Goal: Transaction & Acquisition: Purchase product/service

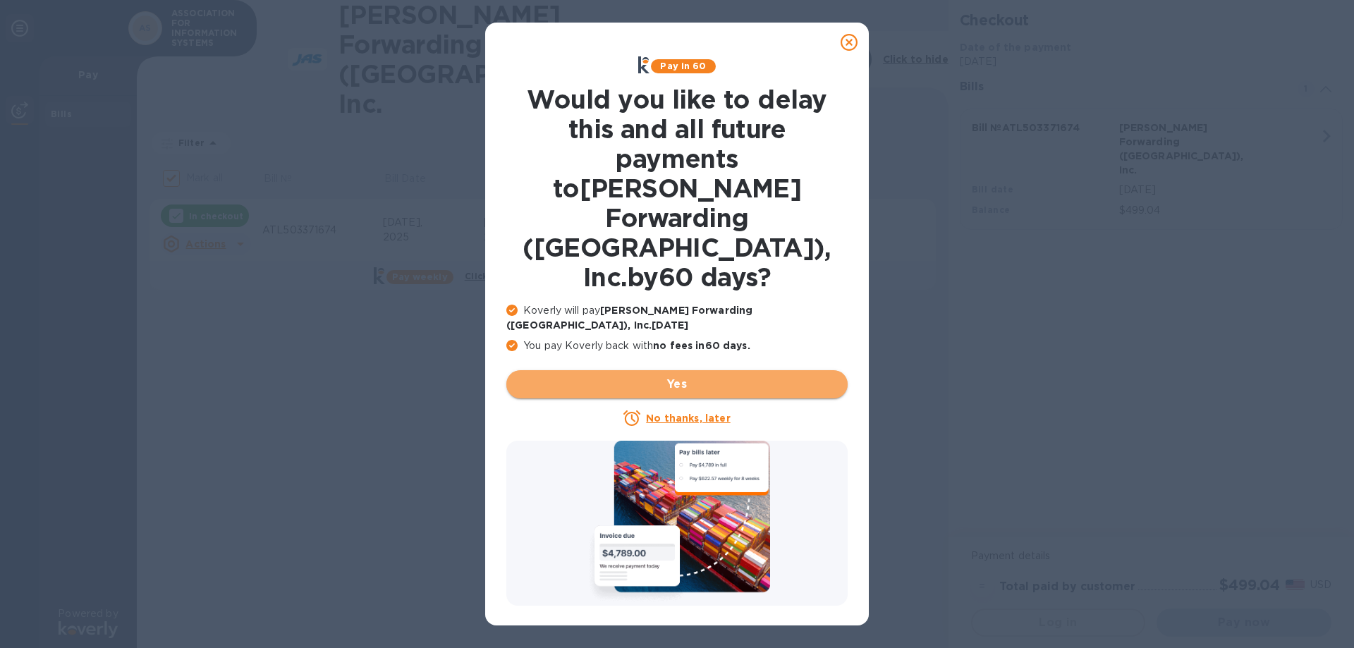
click at [686, 370] on button "Yes" at bounding box center [676, 384] width 341 height 28
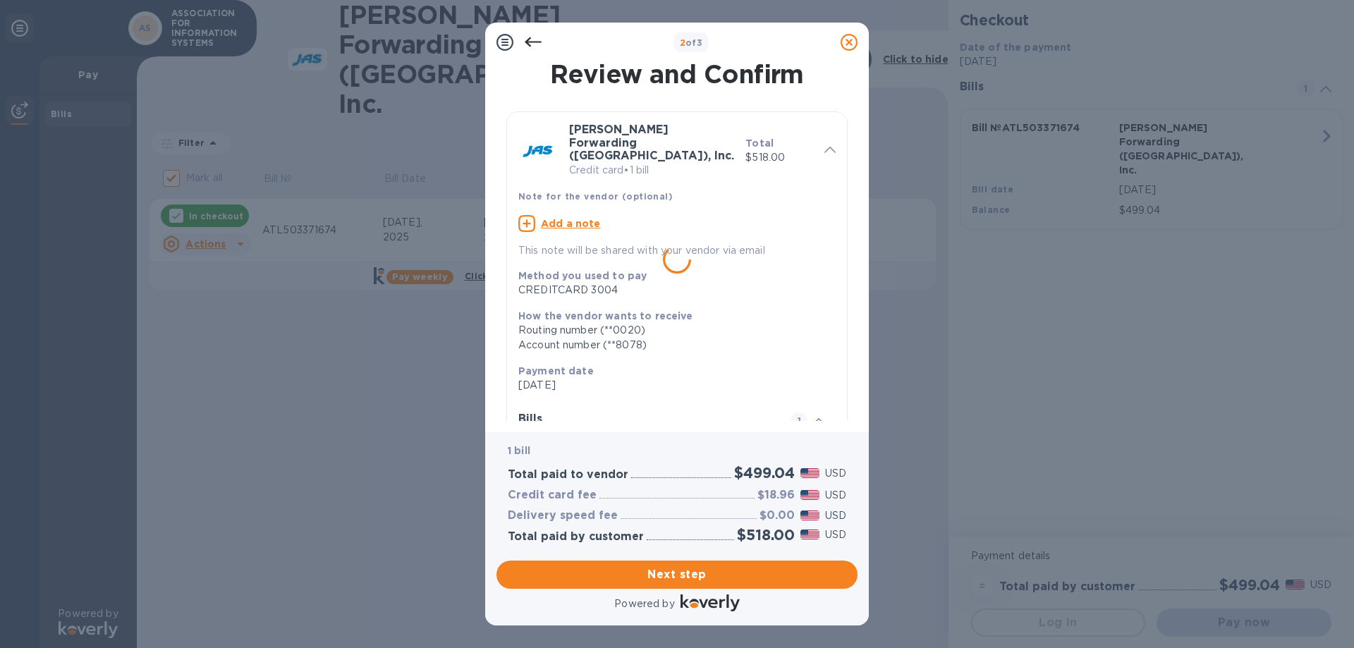
click at [738, 252] on div at bounding box center [677, 324] width 1354 height 648
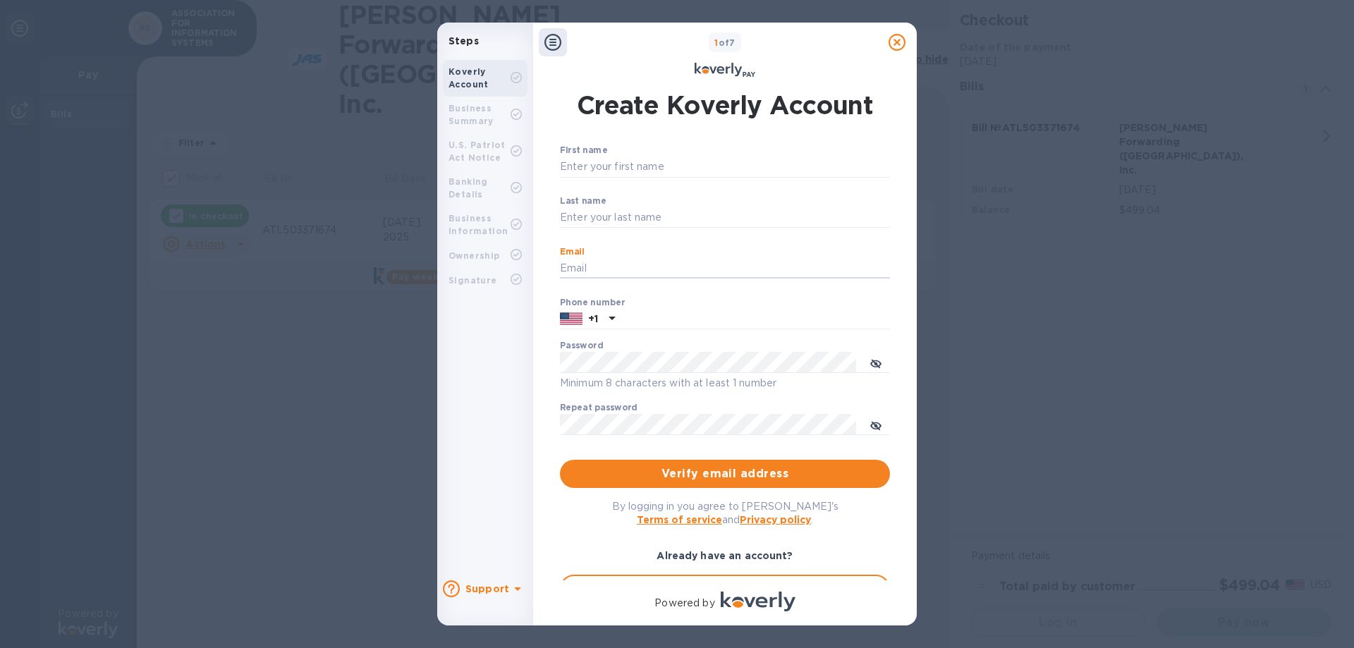
click at [736, 259] on input "Email" at bounding box center [725, 268] width 330 height 21
click at [583, 150] on label "First name" at bounding box center [583, 151] width 47 height 8
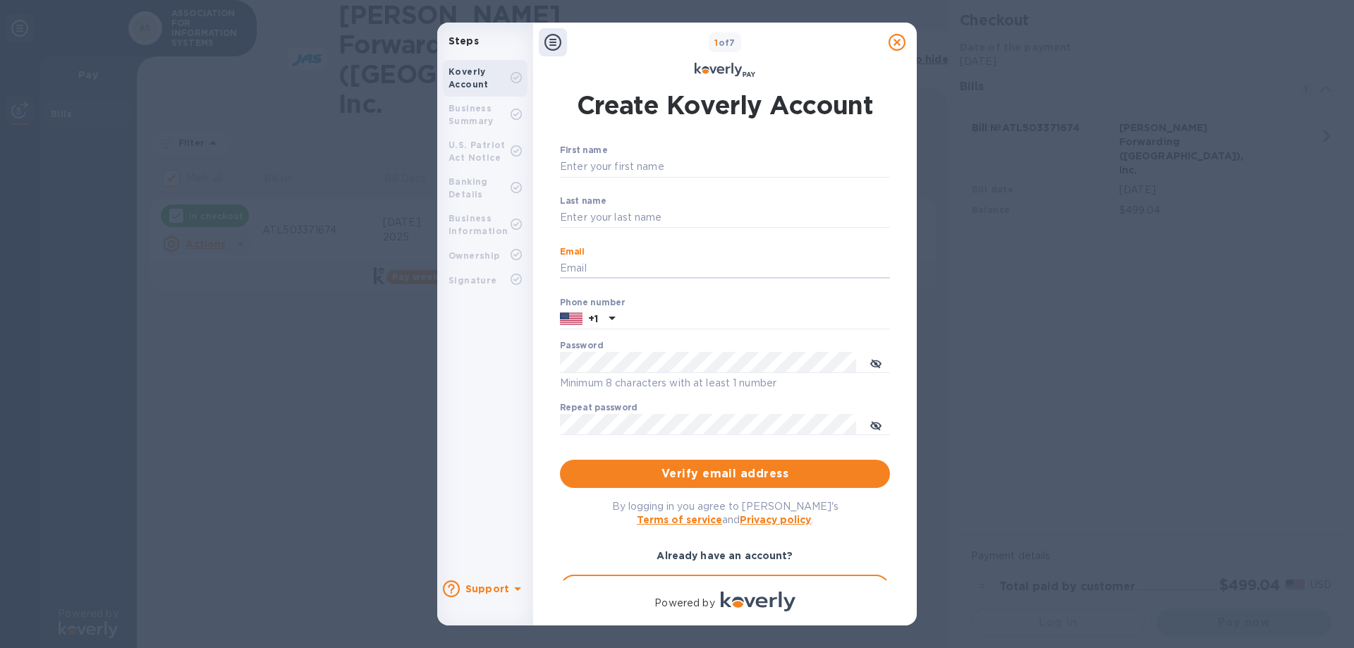
click at [583, 157] on input "First name" at bounding box center [725, 167] width 330 height 21
drag, startPoint x: 905, startPoint y: 109, endPoint x: 911, endPoint y: 293, distance: 184.1
click at [911, 293] on div "Create Koverly Account First name ​ Last name ​ Email ​ Phone number +1 Passwor…" at bounding box center [725, 335] width 384 height 513
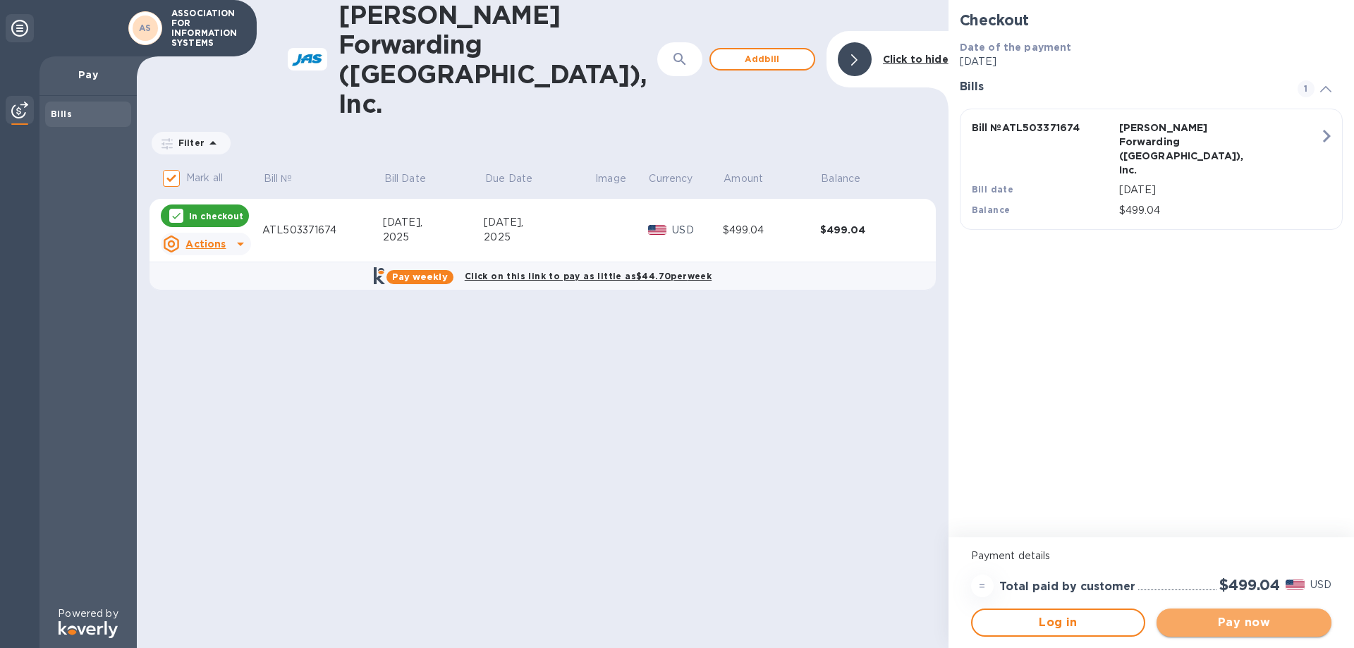
click at [1256, 628] on span "Pay now" at bounding box center [1244, 622] width 152 height 17
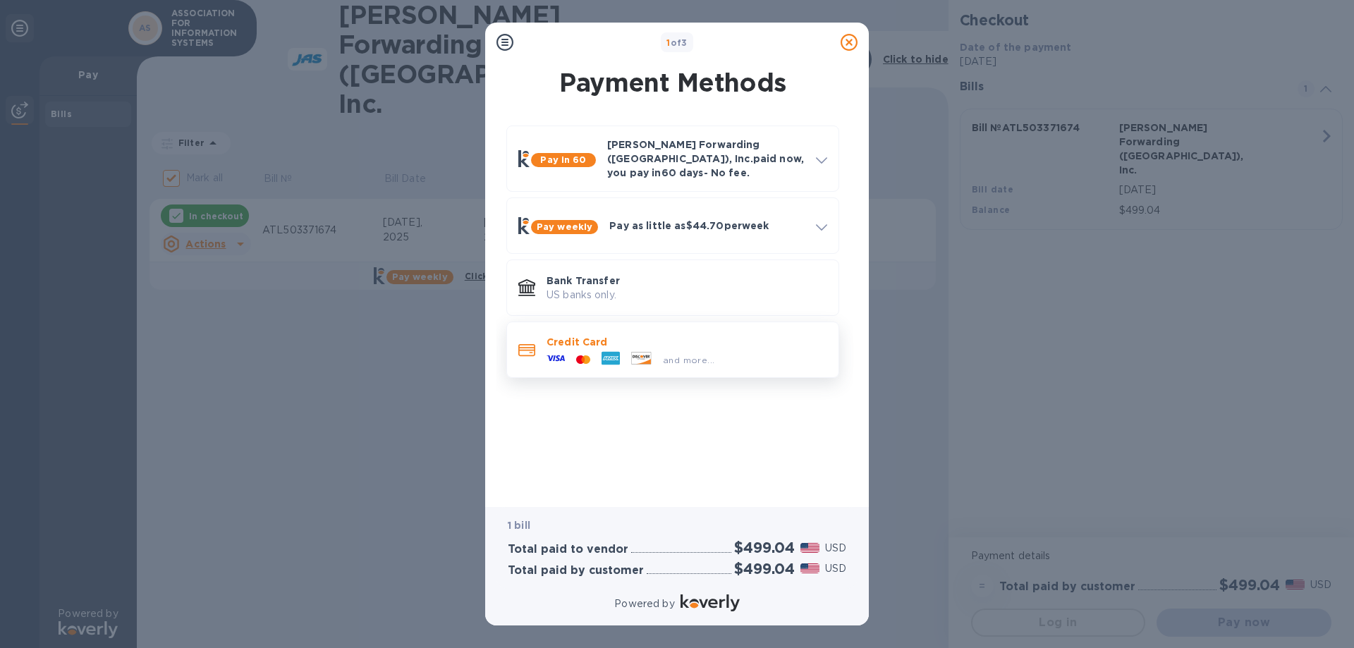
click at [747, 335] on p "Credit Card" at bounding box center [687, 342] width 281 height 14
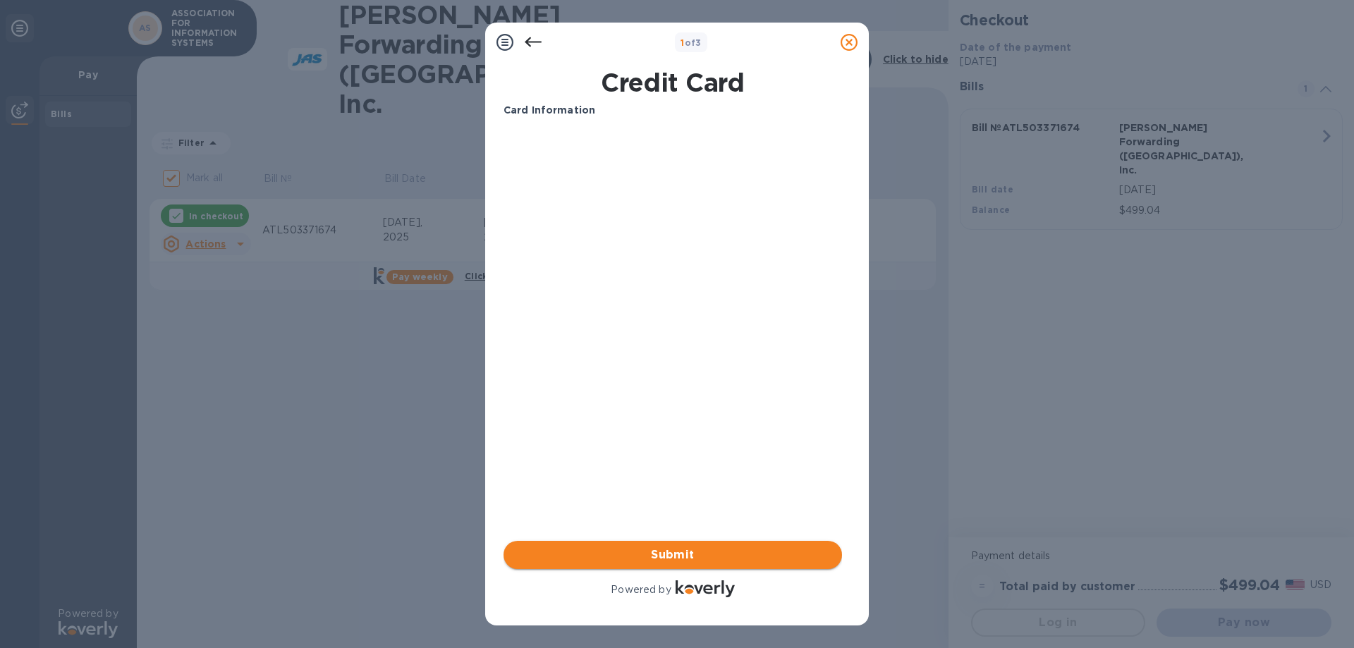
click at [677, 550] on span "Submit" at bounding box center [673, 555] width 316 height 17
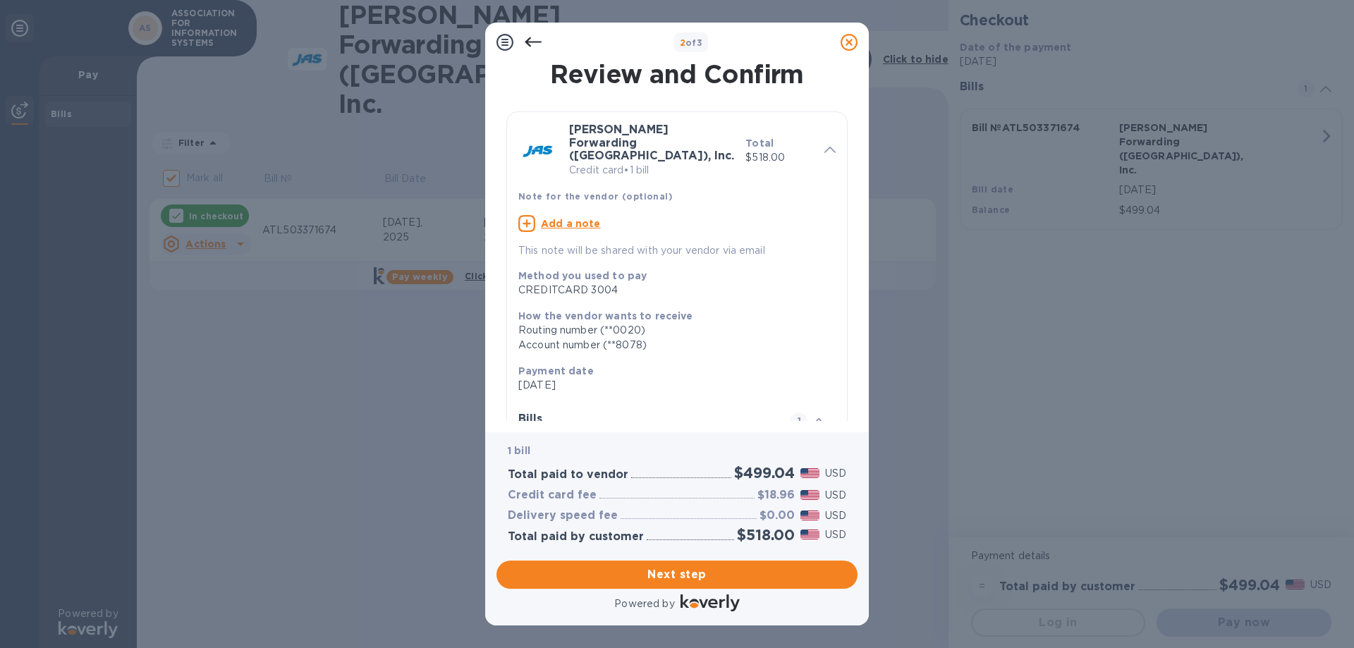
scroll to position [123, 0]
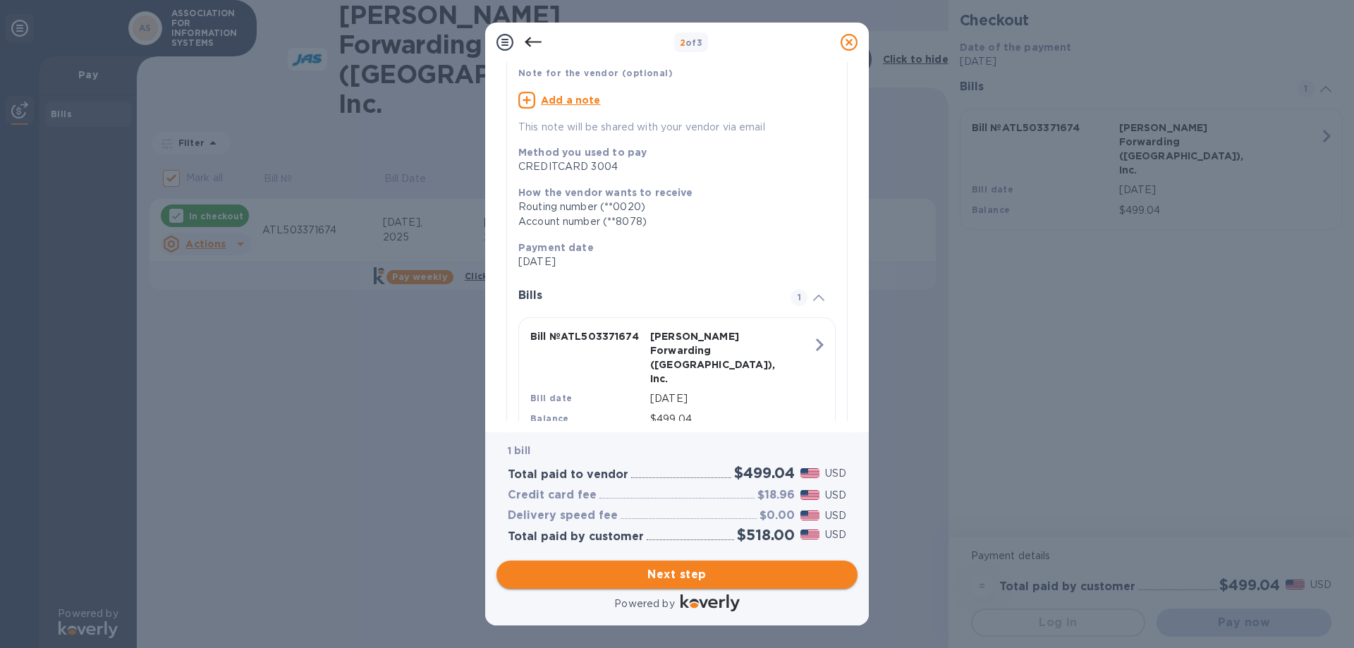
click at [724, 578] on span "Next step" at bounding box center [677, 574] width 338 height 17
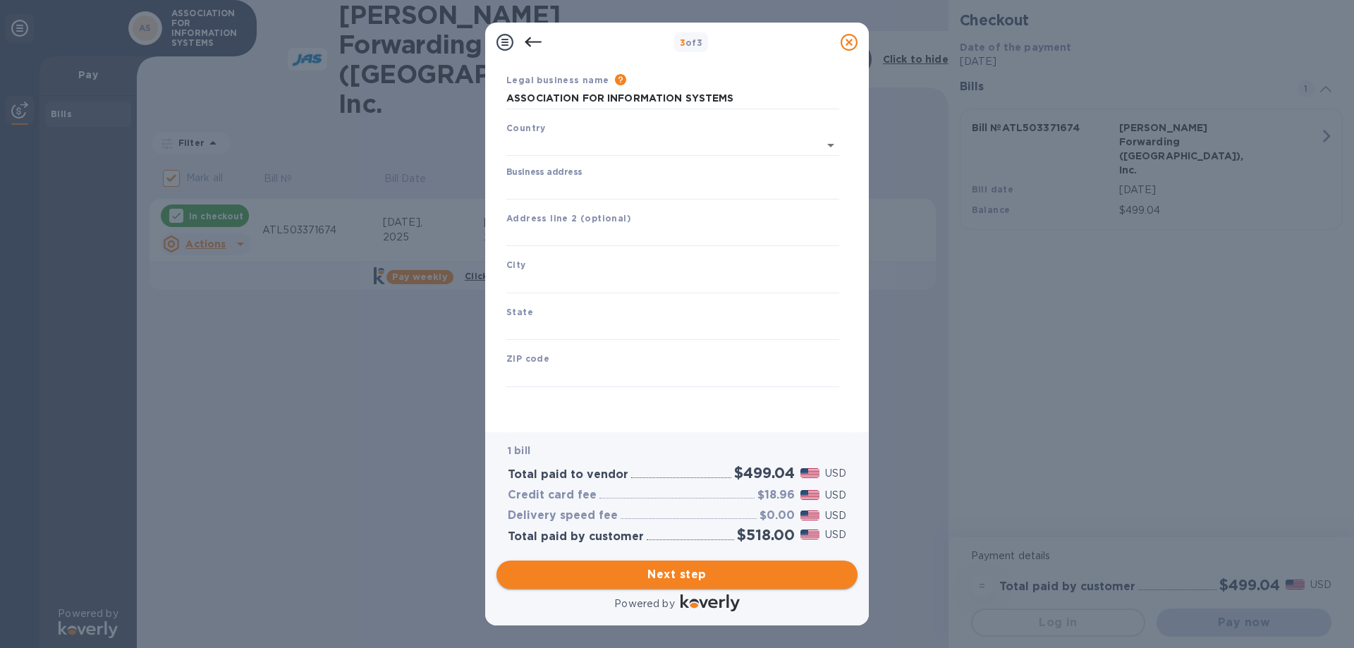
type input "[GEOGRAPHIC_DATA]"
click at [597, 181] on input "Business address" at bounding box center [672, 188] width 333 height 21
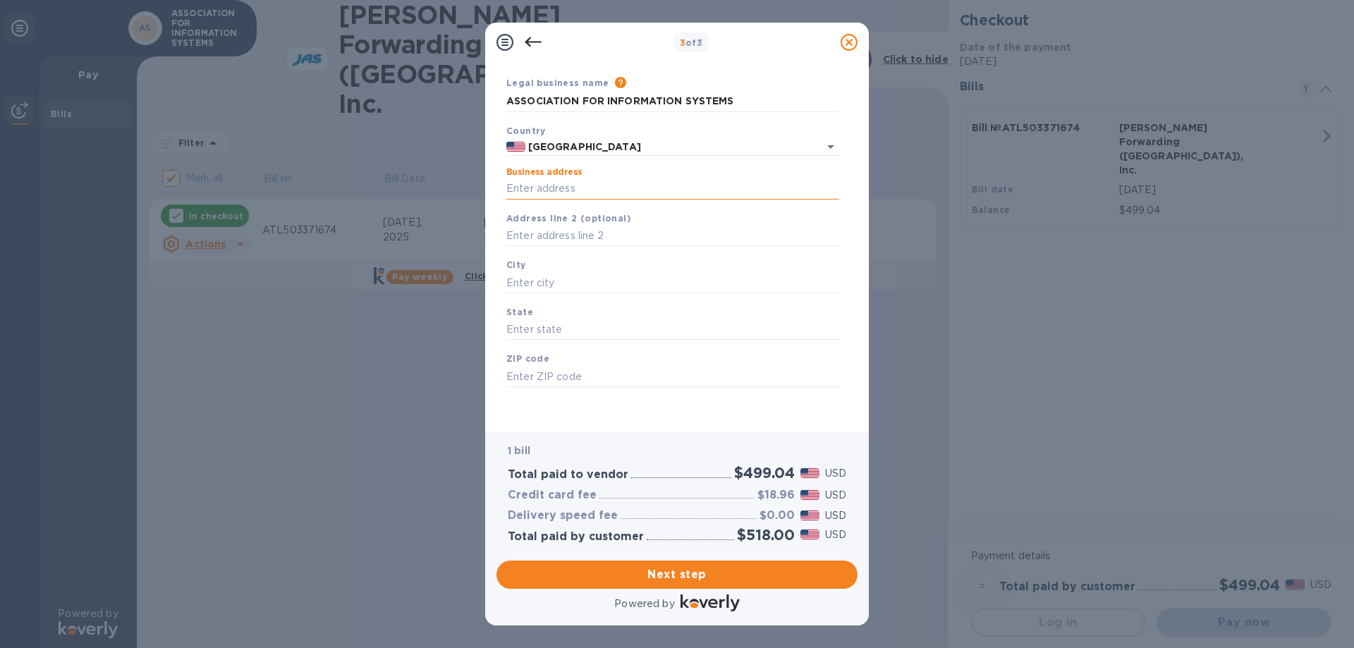
type input "[STREET_ADDRESS]"
click at [618, 272] on div "City" at bounding box center [673, 275] width 344 height 47
click at [602, 288] on input "text" at bounding box center [672, 282] width 333 height 21
type input "[GEOGRAPHIC_DATA]"
click at [545, 331] on input "text" at bounding box center [672, 329] width 333 height 21
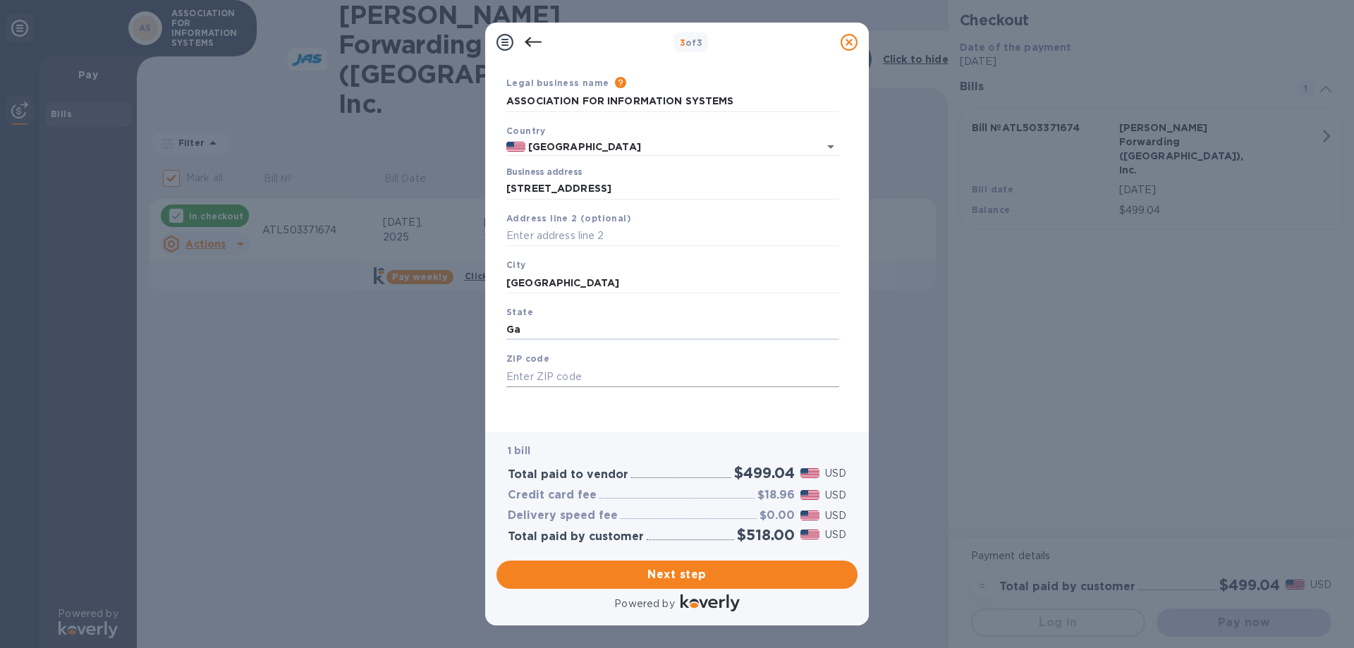
type input "Ga"
click at [551, 386] on input "text" at bounding box center [672, 376] width 333 height 21
click at [650, 373] on input "text" at bounding box center [672, 376] width 333 height 21
type input "30303"
click at [676, 576] on span "Next step" at bounding box center [677, 574] width 338 height 17
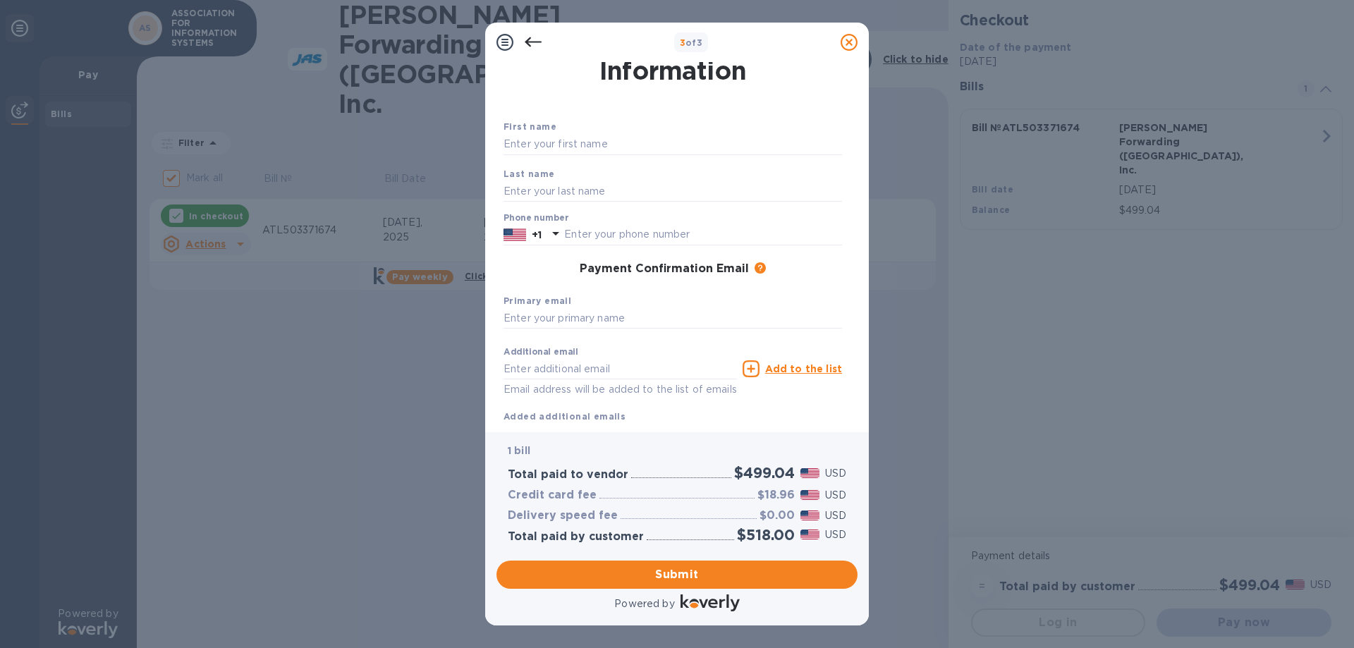
scroll to position [0, 0]
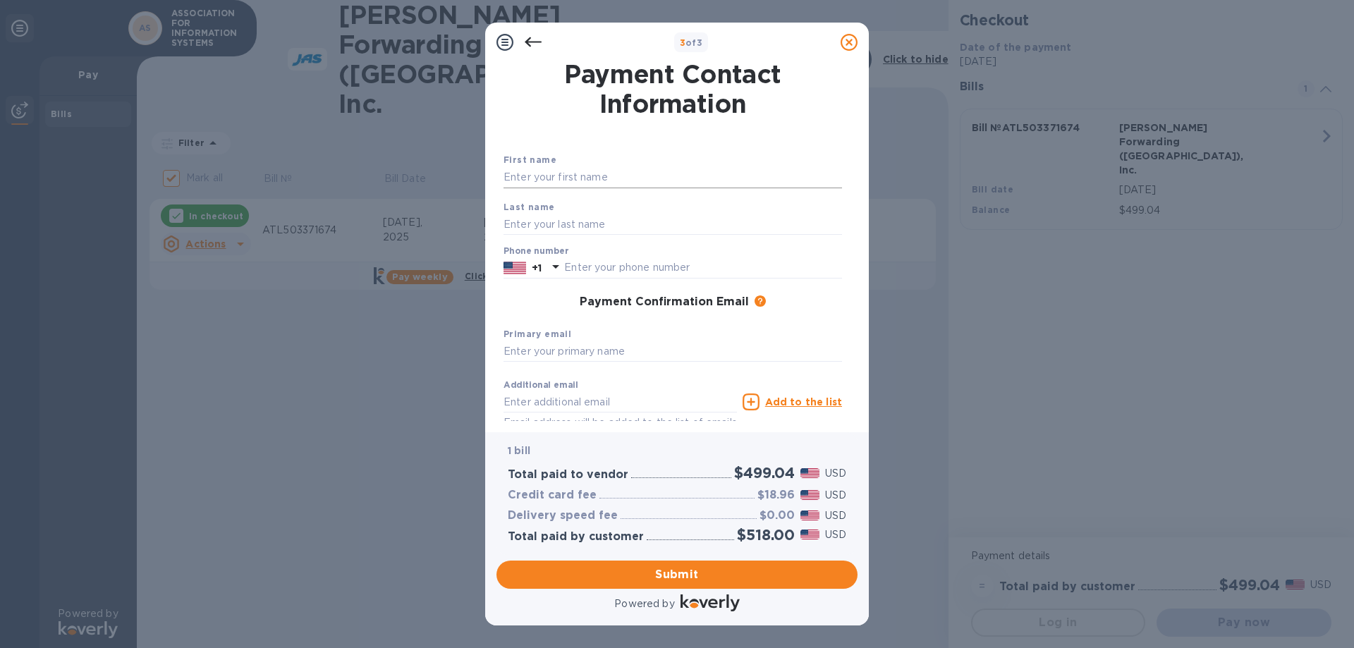
click at [673, 178] on input "text" at bounding box center [673, 177] width 338 height 21
type input "[PERSON_NAME]"
type input "4043131155"
type input "[EMAIL_ADDRESS][DOMAIN_NAME]"
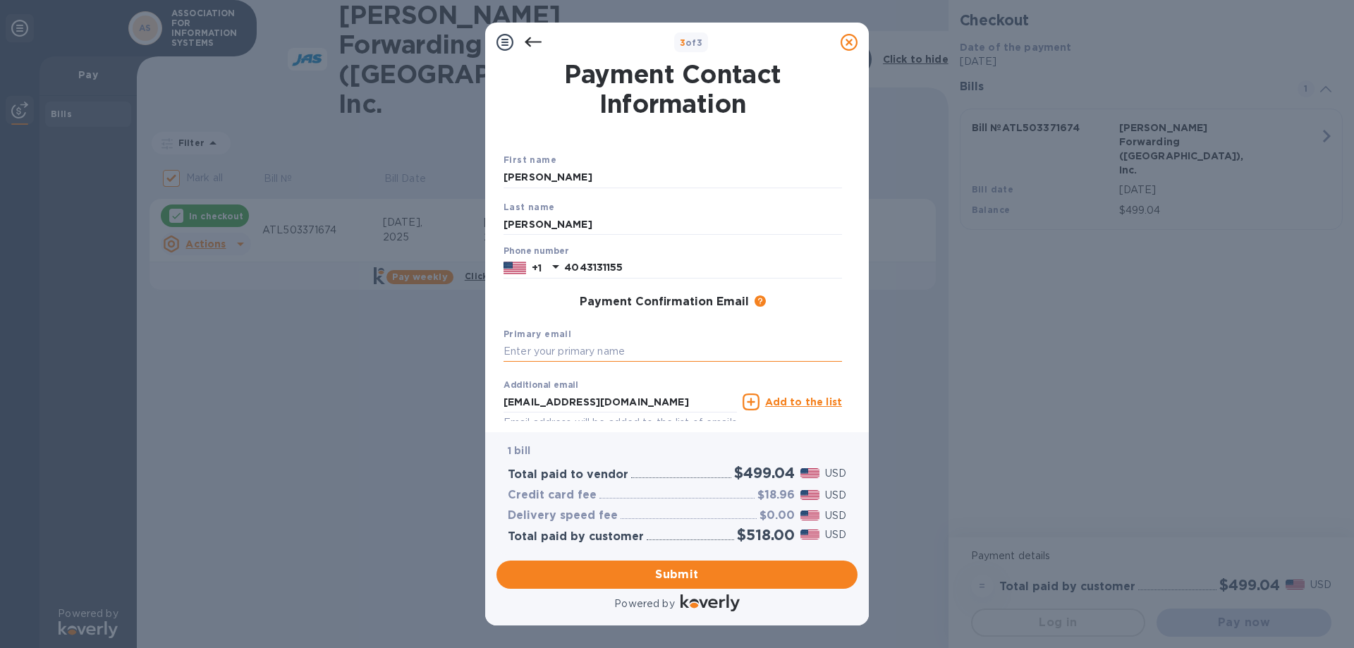
click at [668, 355] on input "text" at bounding box center [673, 351] width 338 height 21
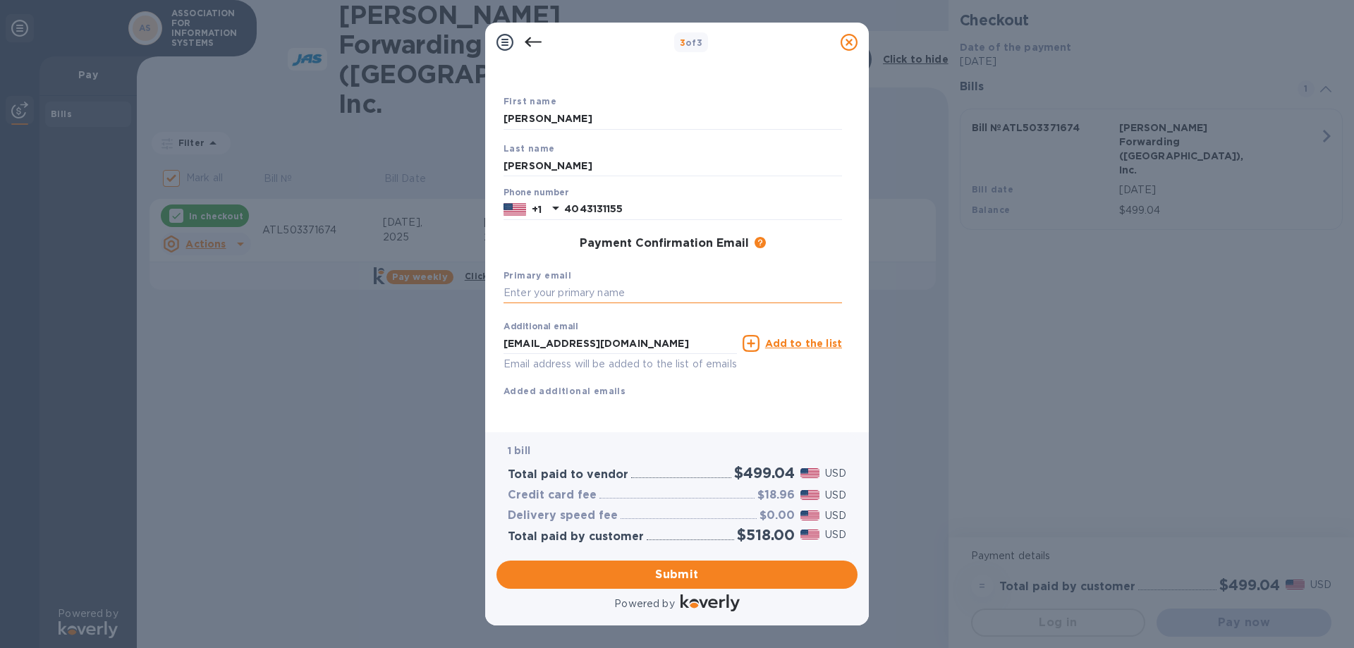
click at [678, 283] on input "text" at bounding box center [673, 293] width 338 height 21
type input "[PERSON_NAME][EMAIL_ADDRESS][DOMAIN_NAME]"
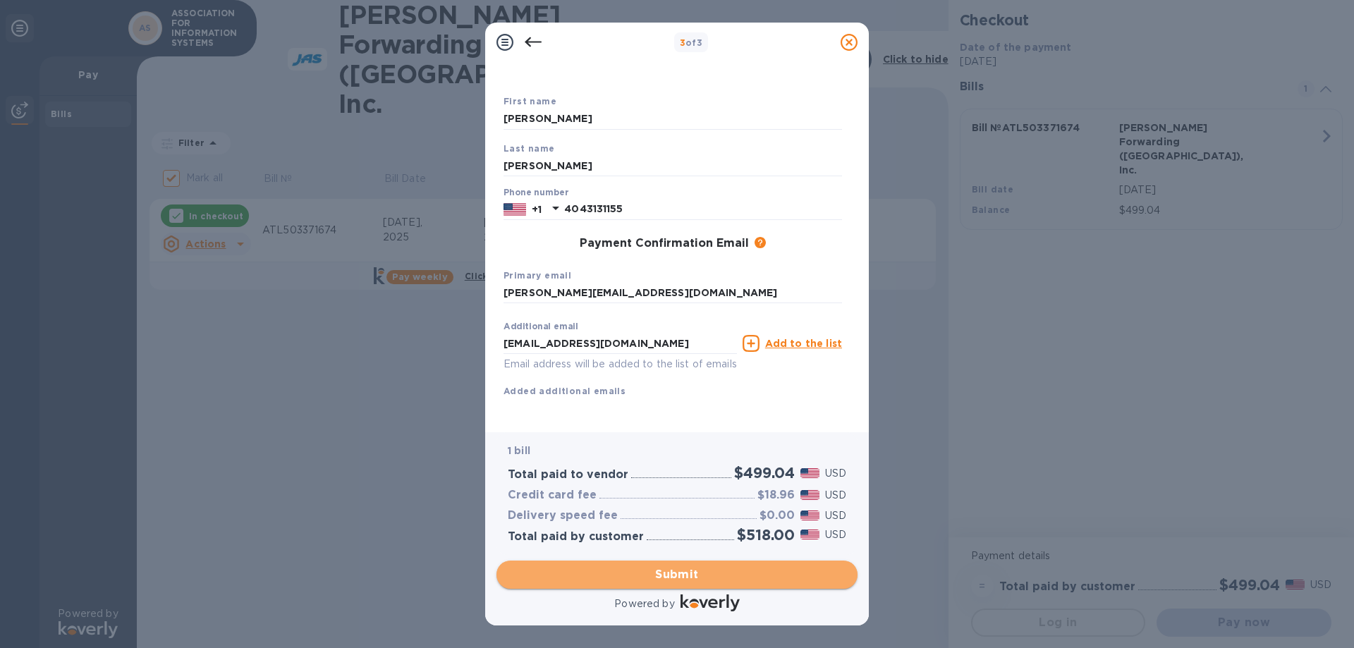
click at [700, 571] on span "Submit" at bounding box center [677, 574] width 338 height 17
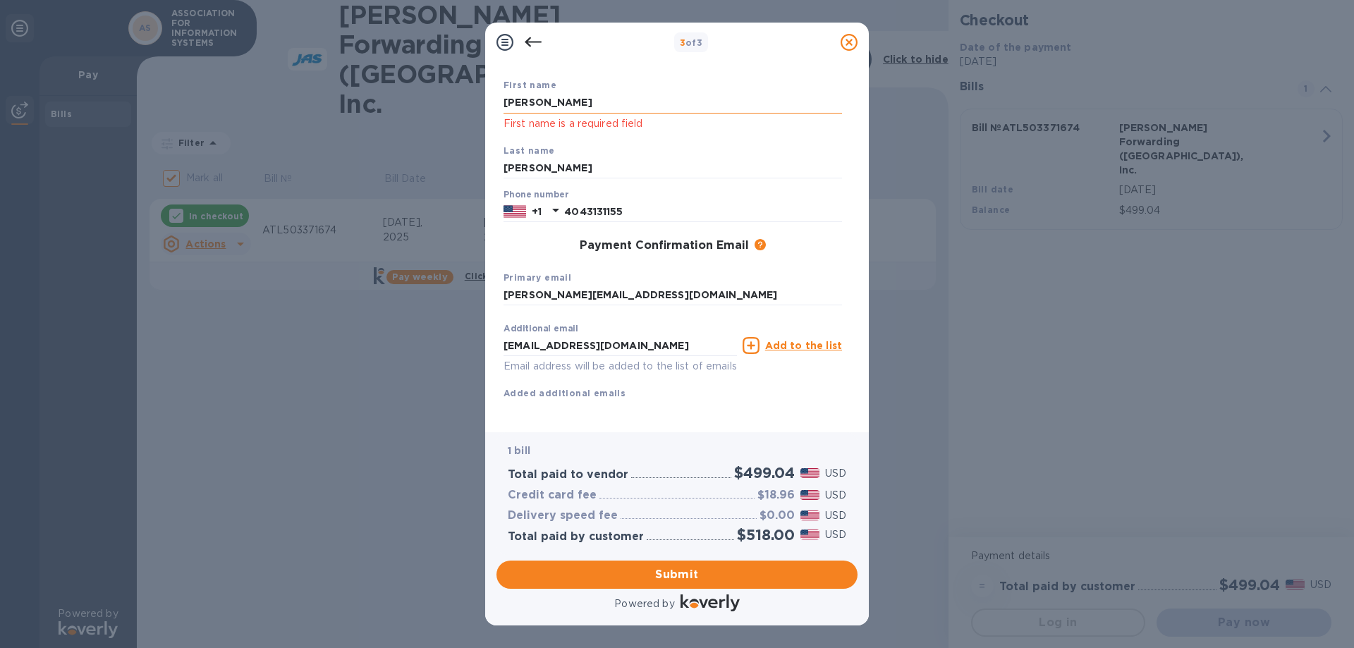
click at [616, 100] on input "[PERSON_NAME]" at bounding box center [673, 102] width 338 height 21
type input "[PERSON_NAME]"
click at [561, 173] on input "[PERSON_NAME]" at bounding box center [673, 168] width 338 height 21
type input "[PERSON_NAME]"
click at [685, 578] on span "Submit" at bounding box center [677, 574] width 338 height 17
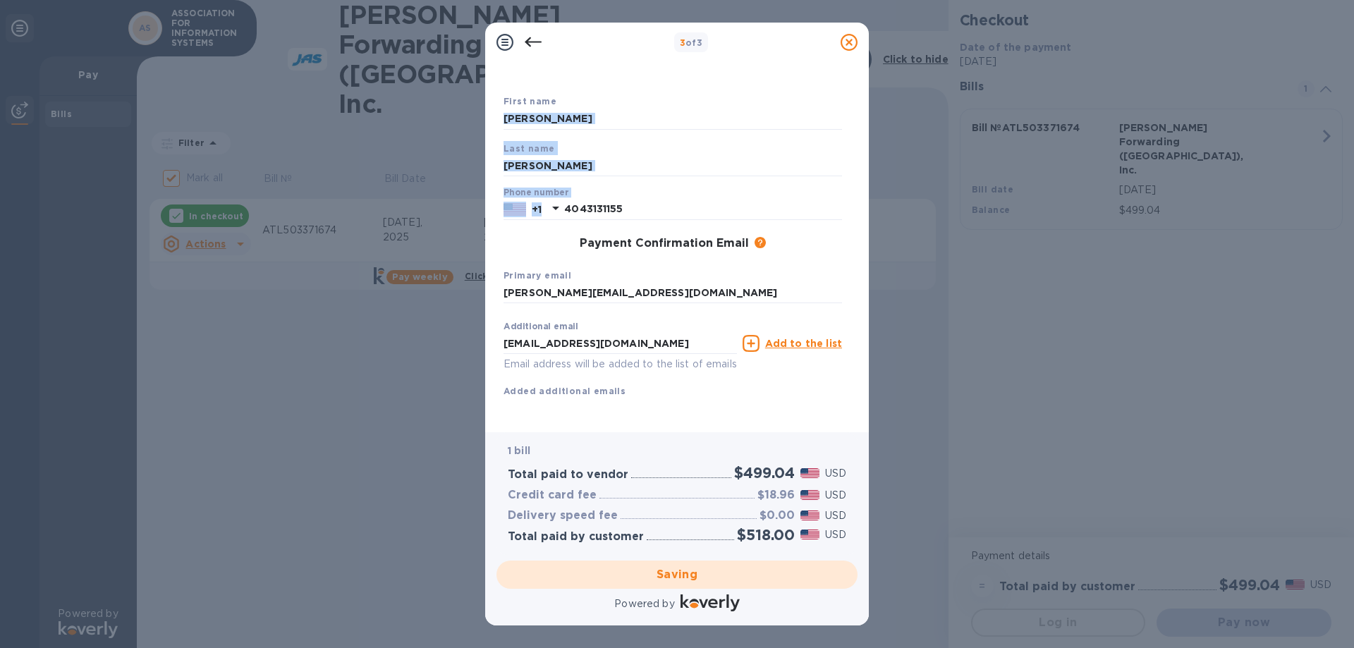
drag, startPoint x: 851, startPoint y: 195, endPoint x: 862, endPoint y: 112, distance: 84.0
click at [862, 112] on div "Payment Contact Information First name [PERSON_NAME] Last name [PERSON_NAME] Ph…" at bounding box center [677, 247] width 384 height 370
checkbox input "false"
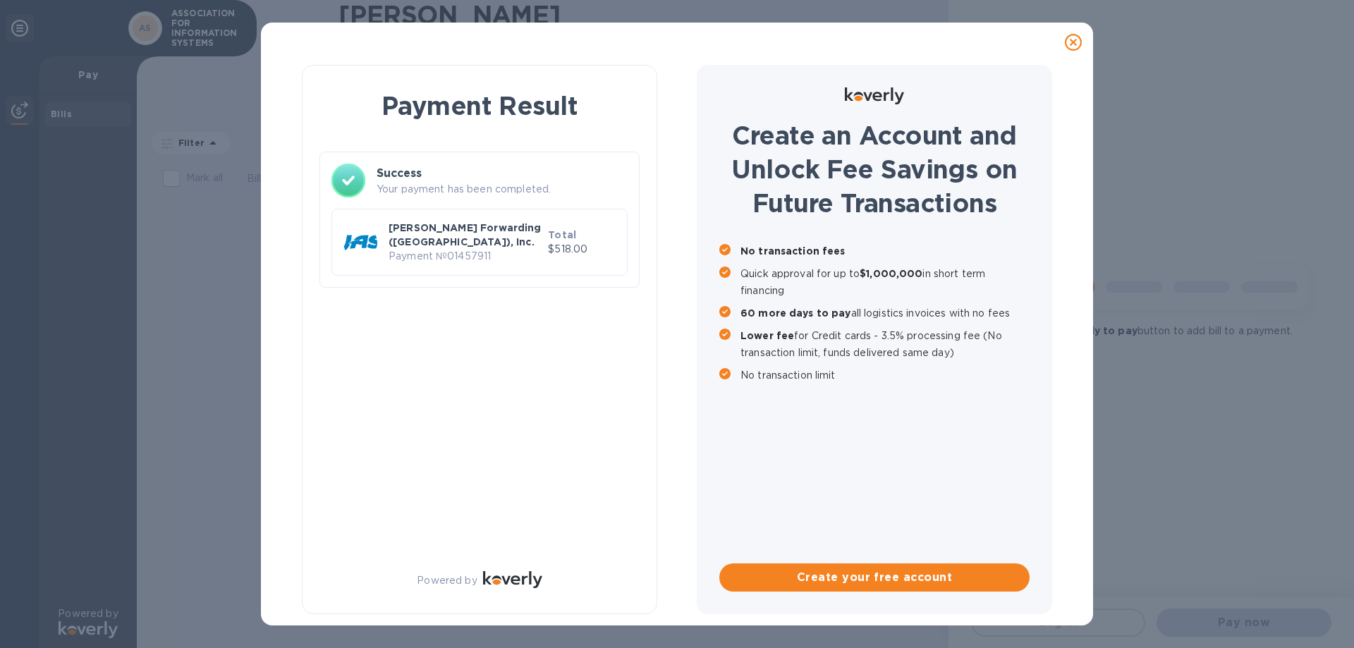
scroll to position [0, 0]
